Goal: Find contact information: Find contact information

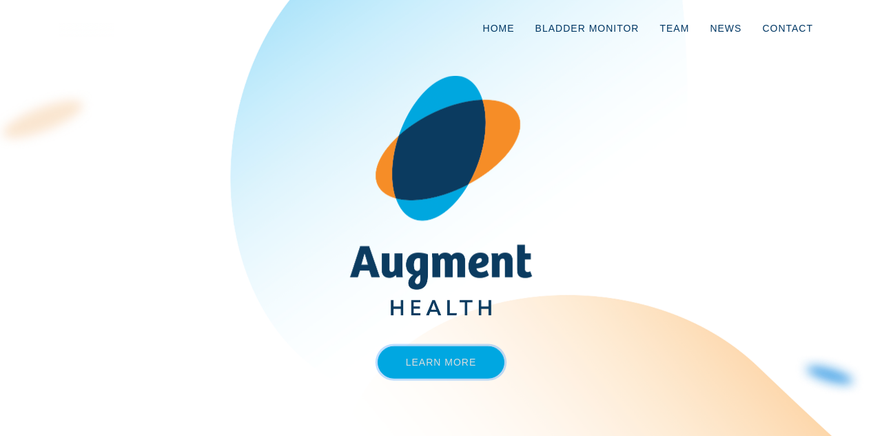
click at [434, 360] on link "Learn More" at bounding box center [441, 361] width 127 height 32
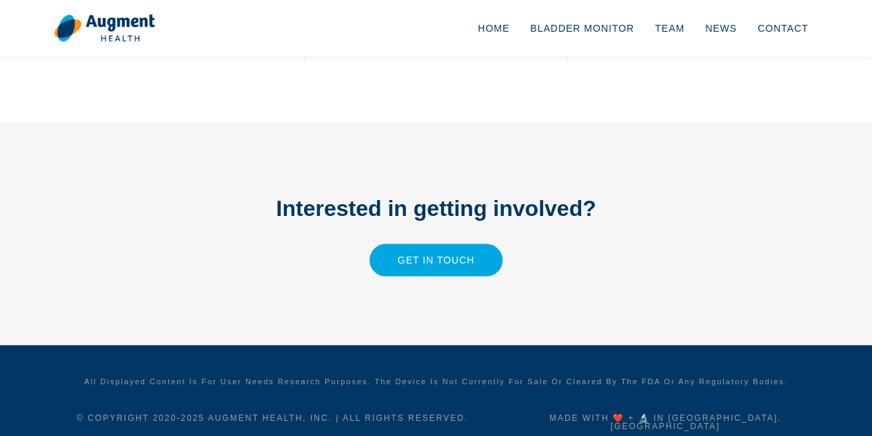
scroll to position [1265, 0]
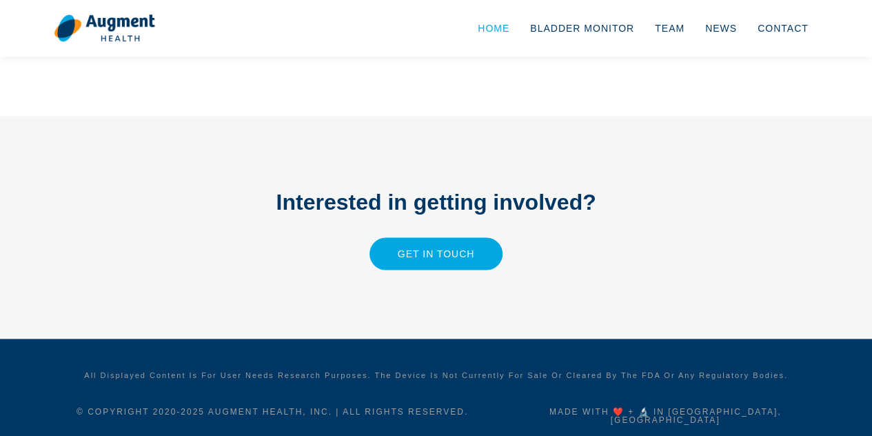
click at [514, 28] on link "Home" at bounding box center [493, 28] width 52 height 45
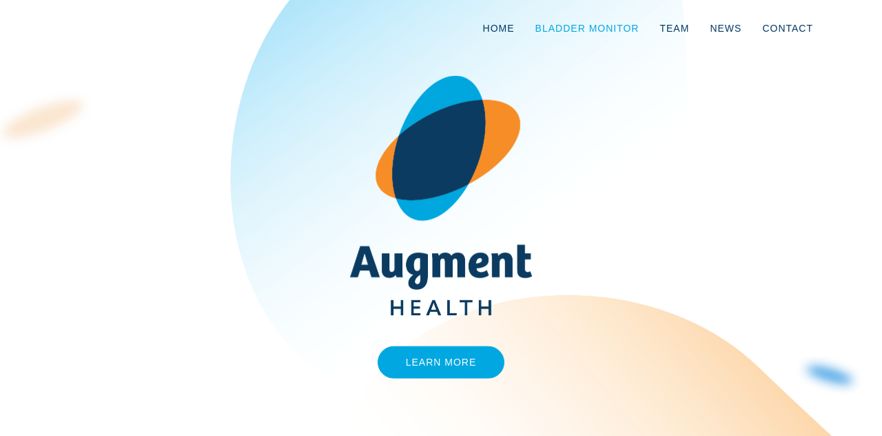
click at [630, 27] on link "Bladder Monitor" at bounding box center [587, 28] width 125 height 45
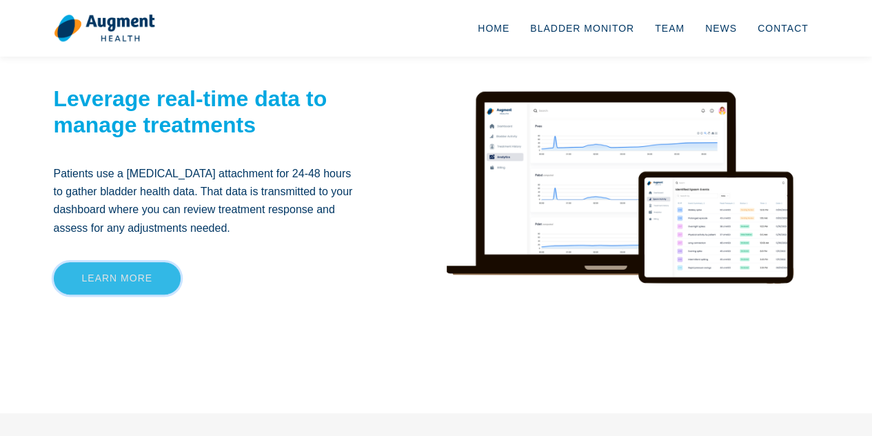
click at [119, 271] on link "Learn more" at bounding box center [117, 278] width 127 height 32
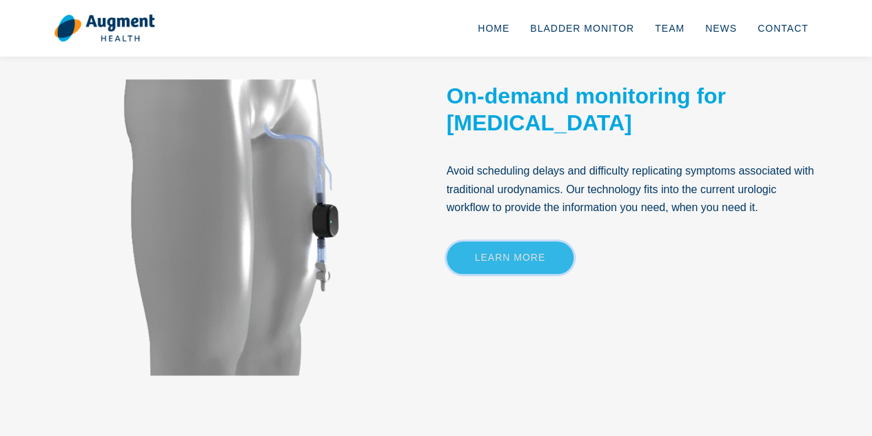
click at [498, 272] on link "Learn More" at bounding box center [510, 257] width 127 height 32
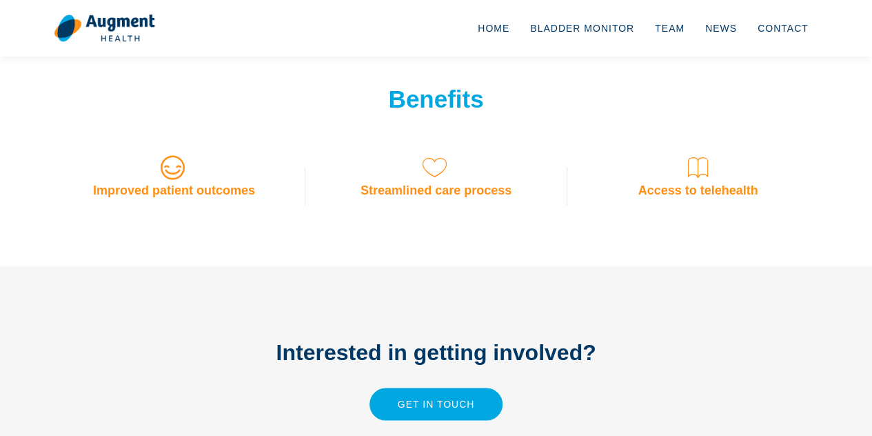
scroll to position [1138, 0]
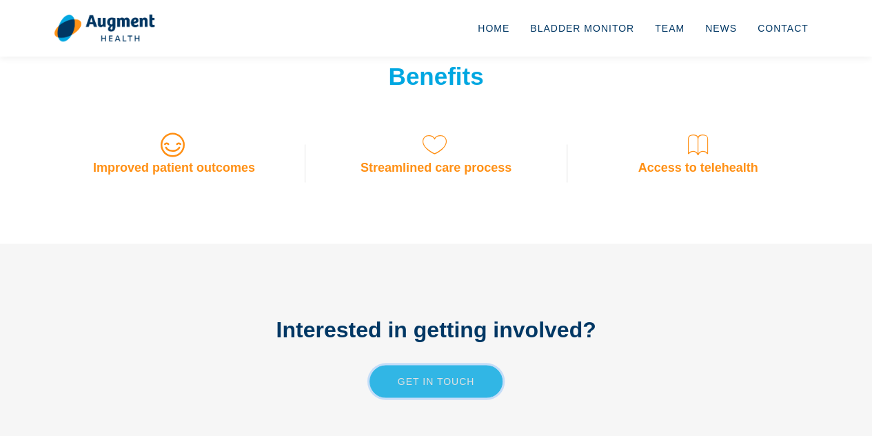
click at [458, 384] on link "Get in touch" at bounding box center [436, 381] width 134 height 32
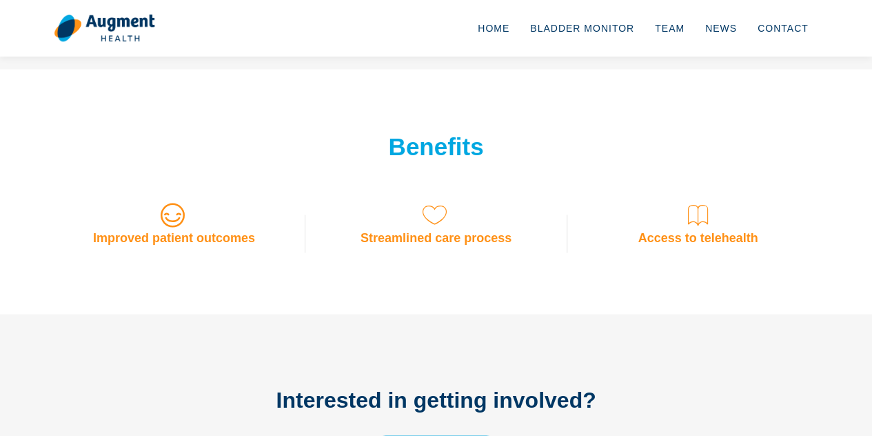
scroll to position [1000, 0]
